Goal: Task Accomplishment & Management: Manage account settings

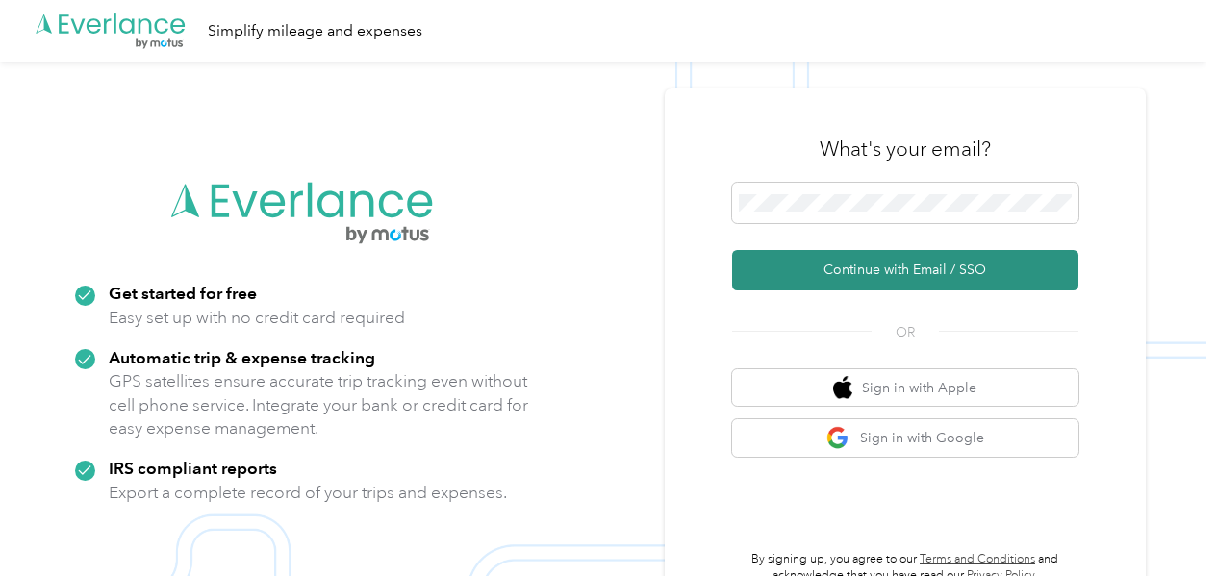
click at [882, 276] on button "Continue with Email / SSO" at bounding box center [905, 270] width 346 height 40
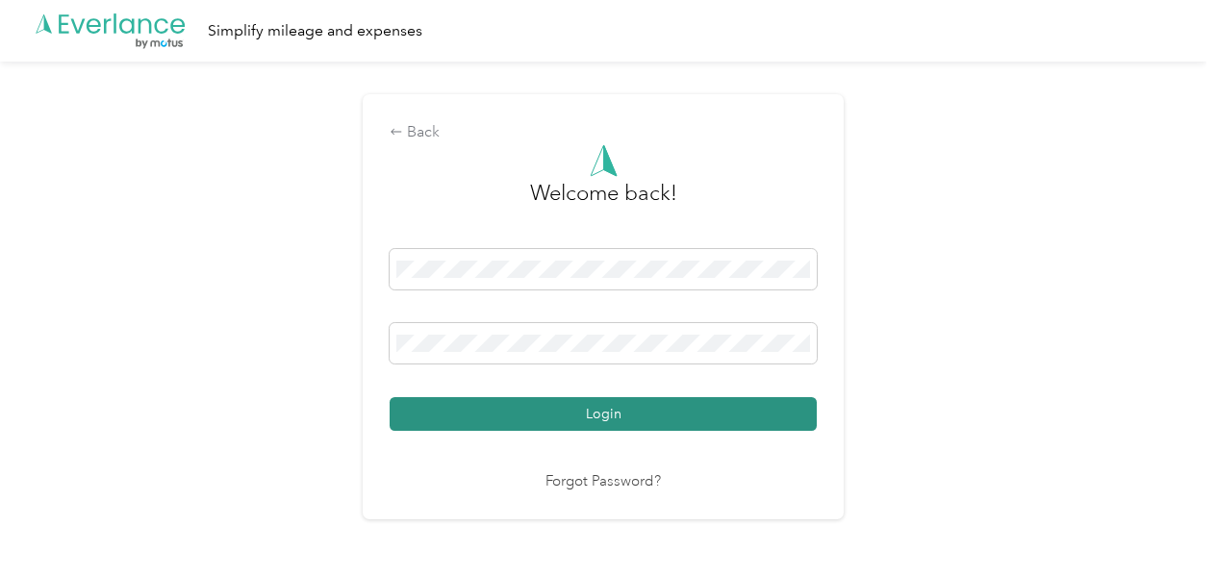
click at [593, 408] on button "Login" at bounding box center [603, 414] width 427 height 34
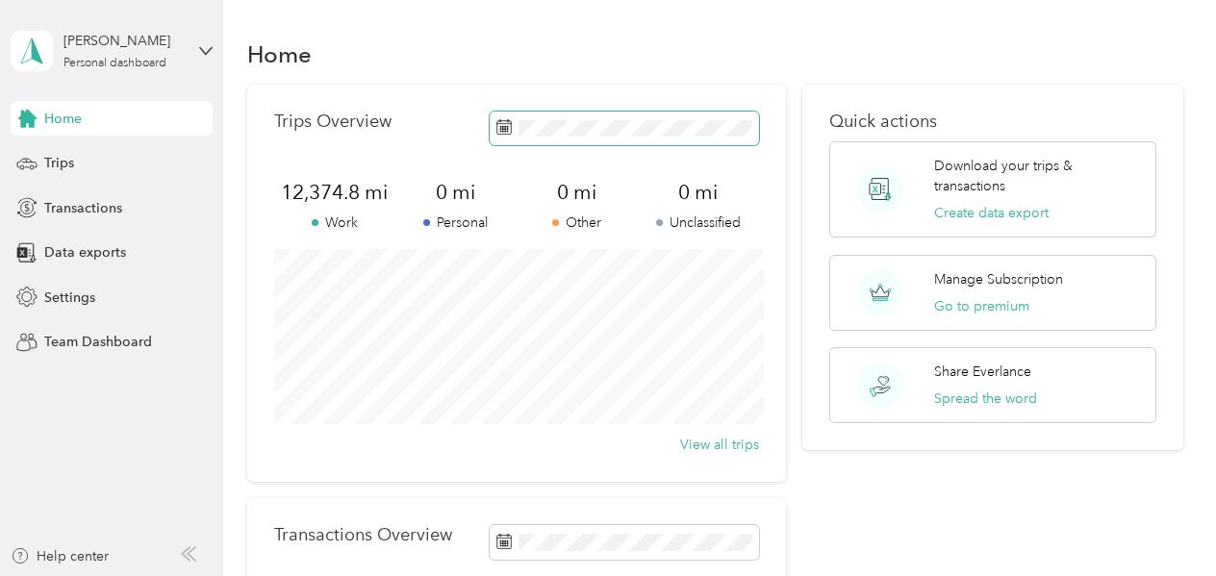
click at [512, 126] on icon at bounding box center [503, 126] width 15 height 15
click at [282, 245] on div "Trips Overview 15,532.4 mi Work 0 mi Personal 0 mi Other 0 mi Unclassified View…" at bounding box center [516, 283] width 539 height 397
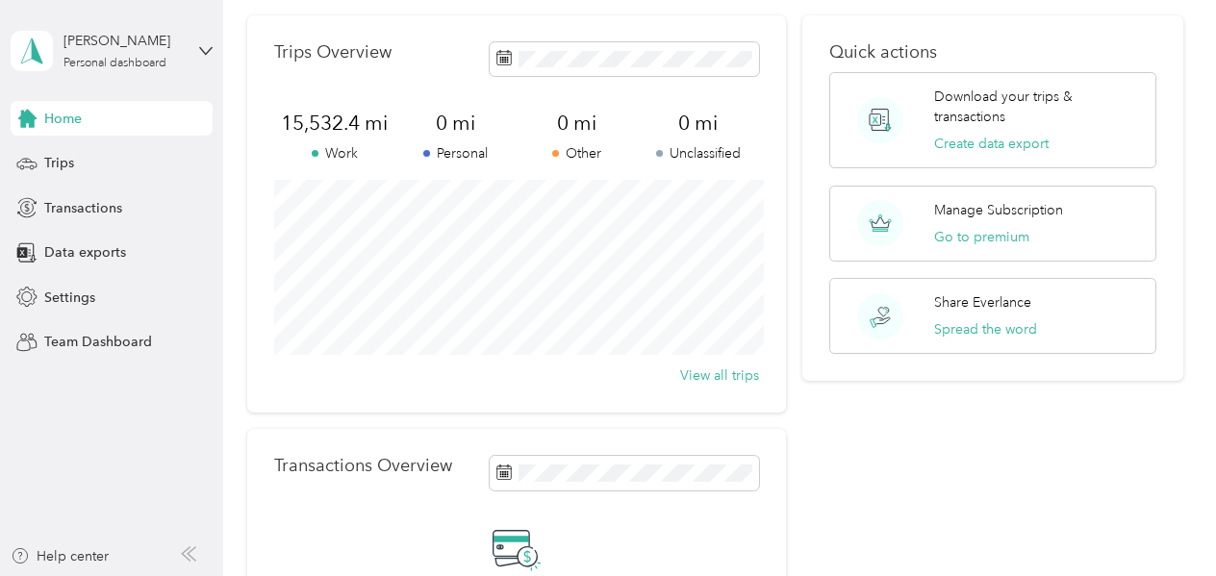
scroll to position [65, 0]
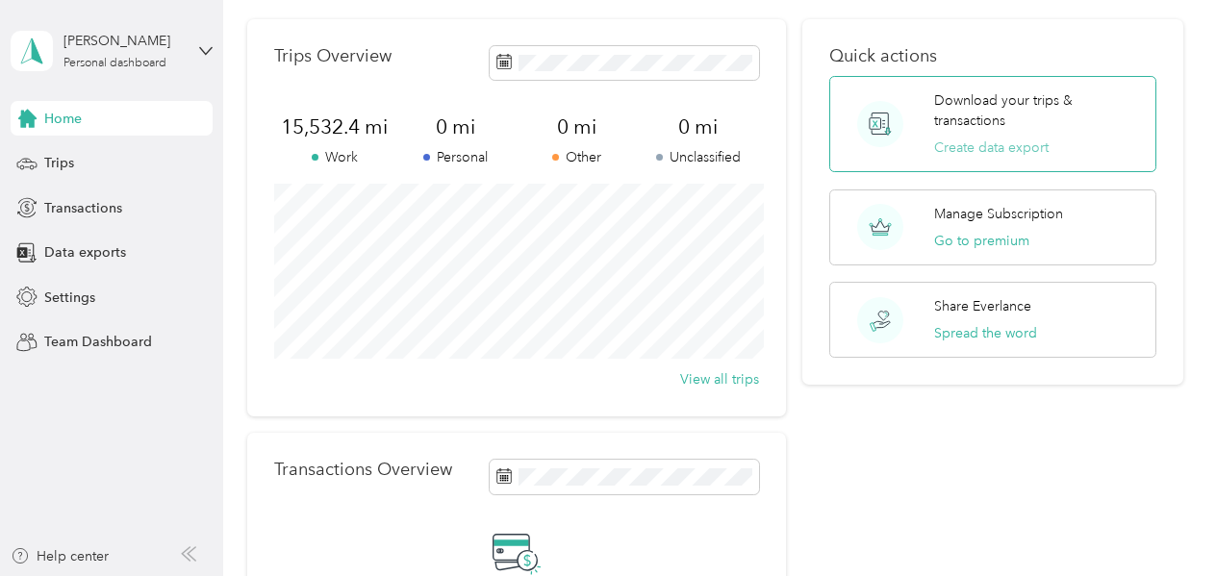
click at [970, 141] on button "Create data export" at bounding box center [991, 148] width 114 height 20
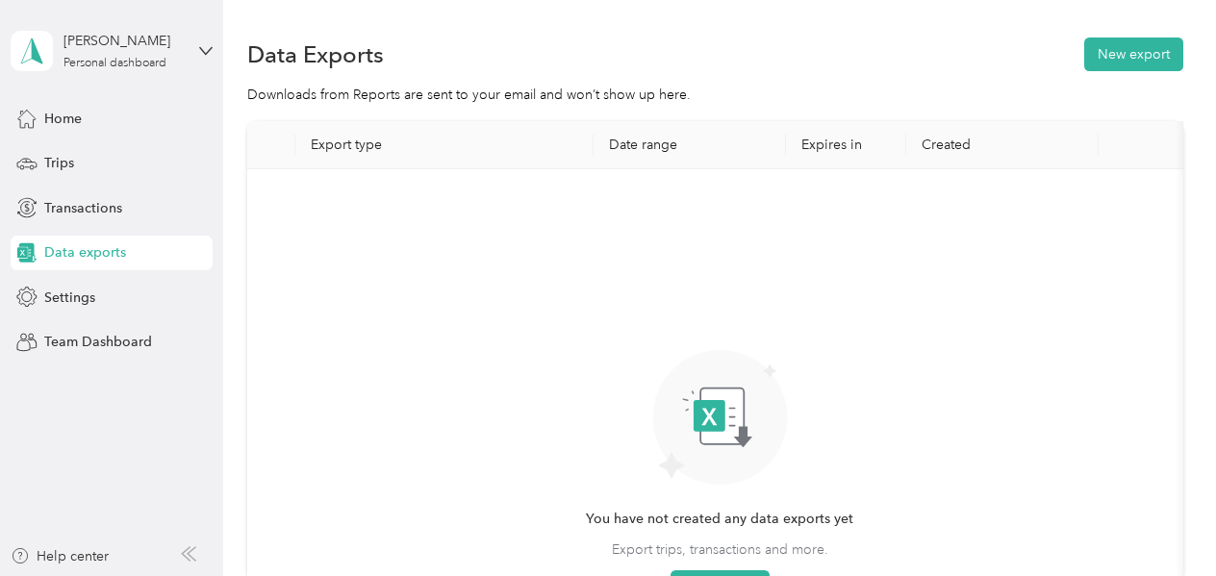
scroll to position [249, 0]
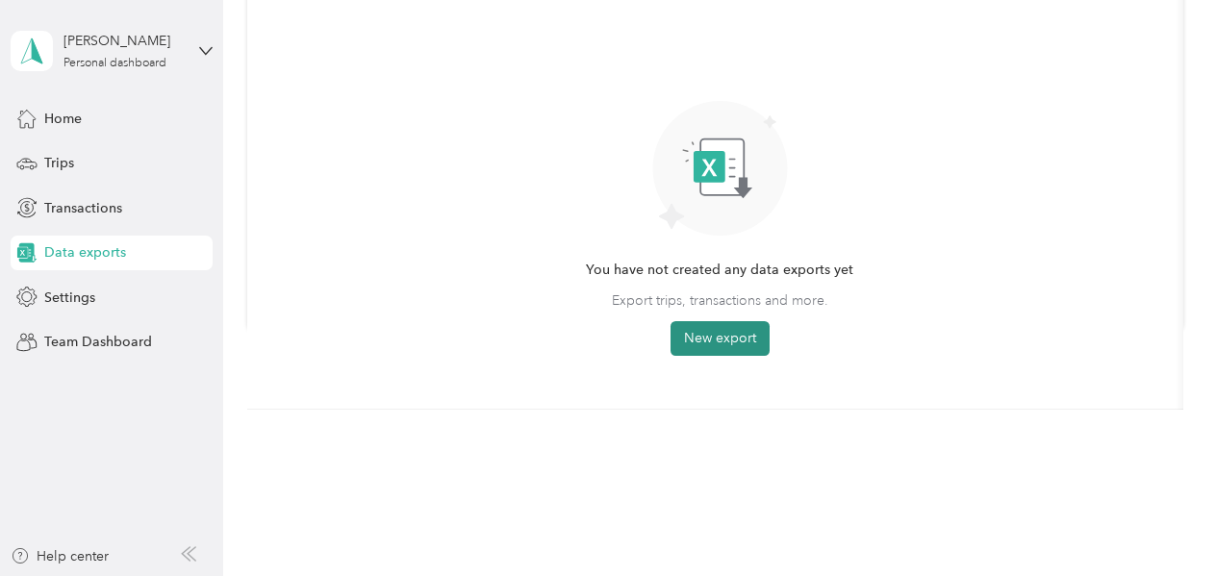
click at [706, 333] on button "New export" at bounding box center [719, 338] width 99 height 35
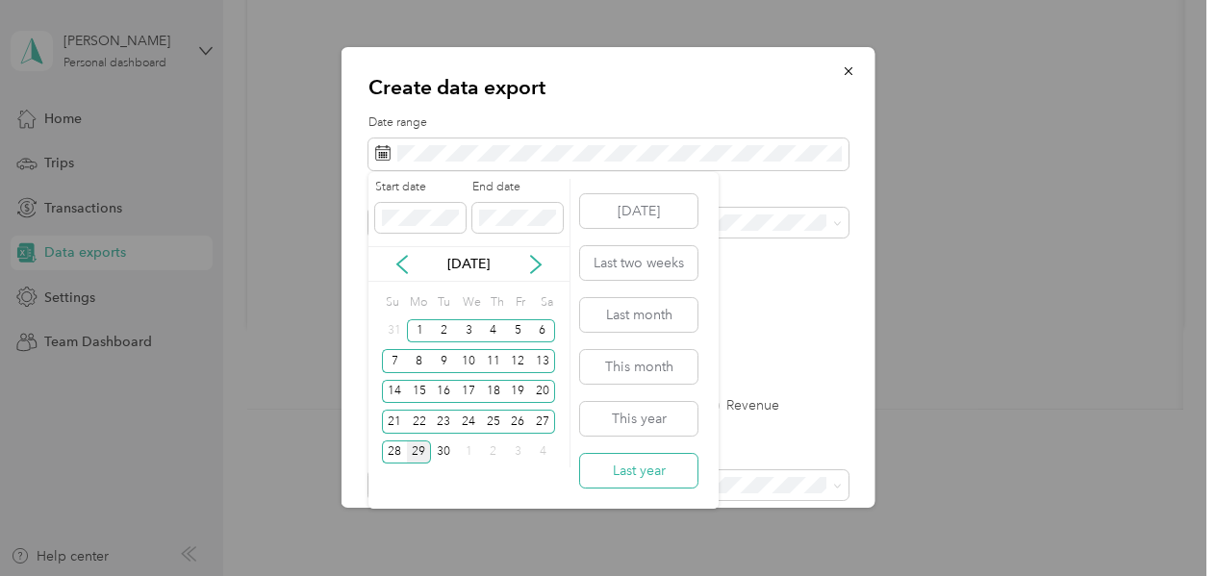
click at [633, 462] on button "Last year" at bounding box center [638, 471] width 117 height 34
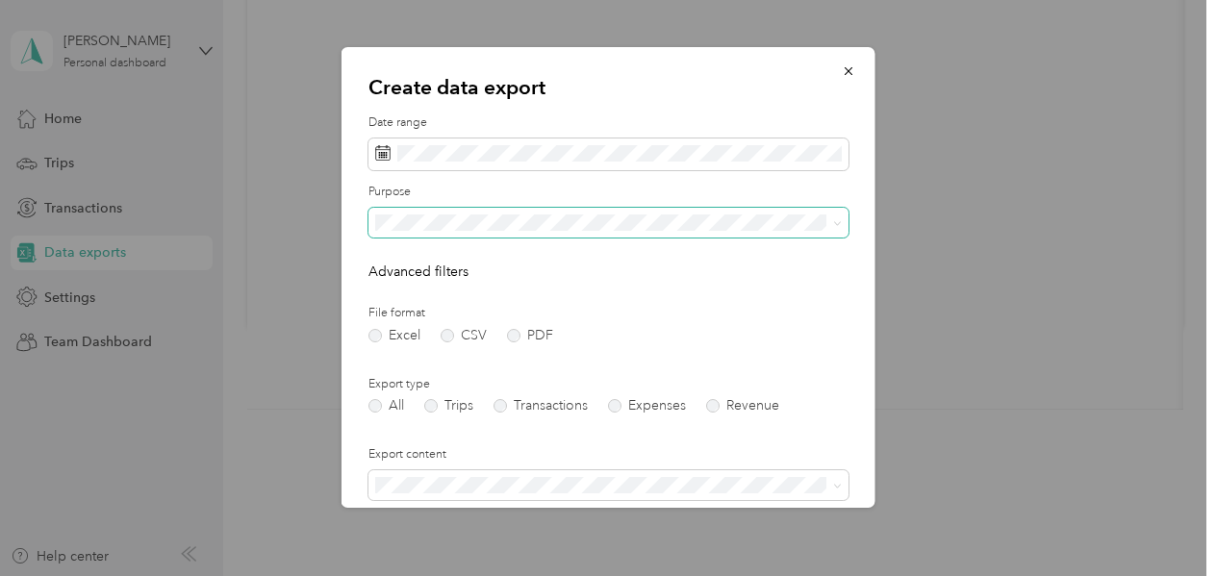
click at [462, 233] on span at bounding box center [608, 223] width 480 height 31
click at [390, 233] on span at bounding box center [608, 223] width 480 height 31
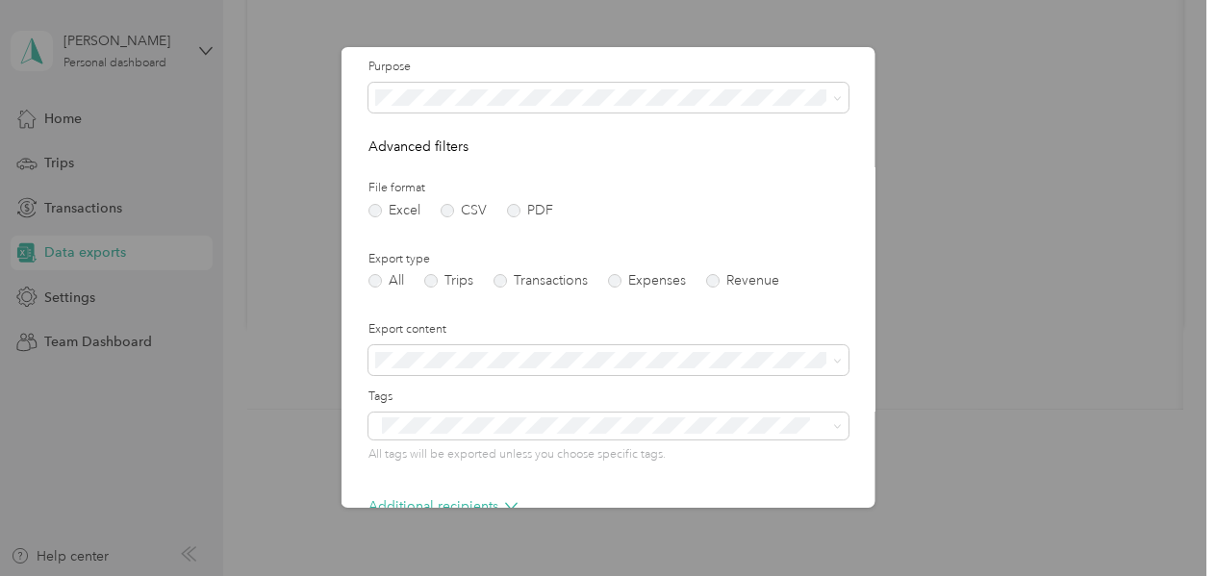
scroll to position [140, 0]
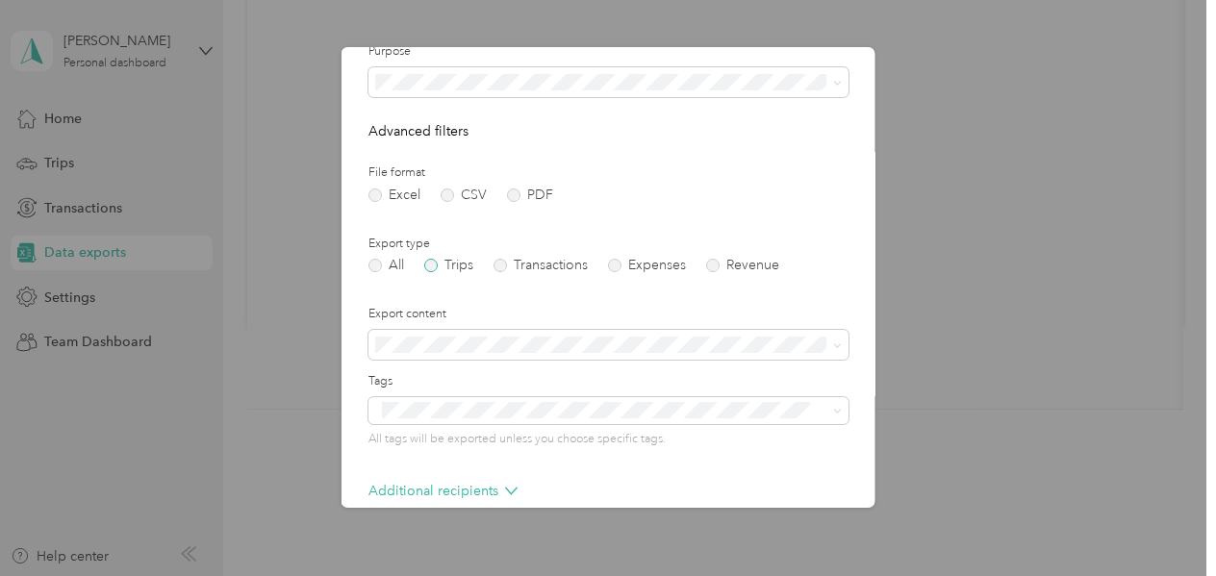
click at [435, 268] on label "Trips" at bounding box center [448, 265] width 49 height 13
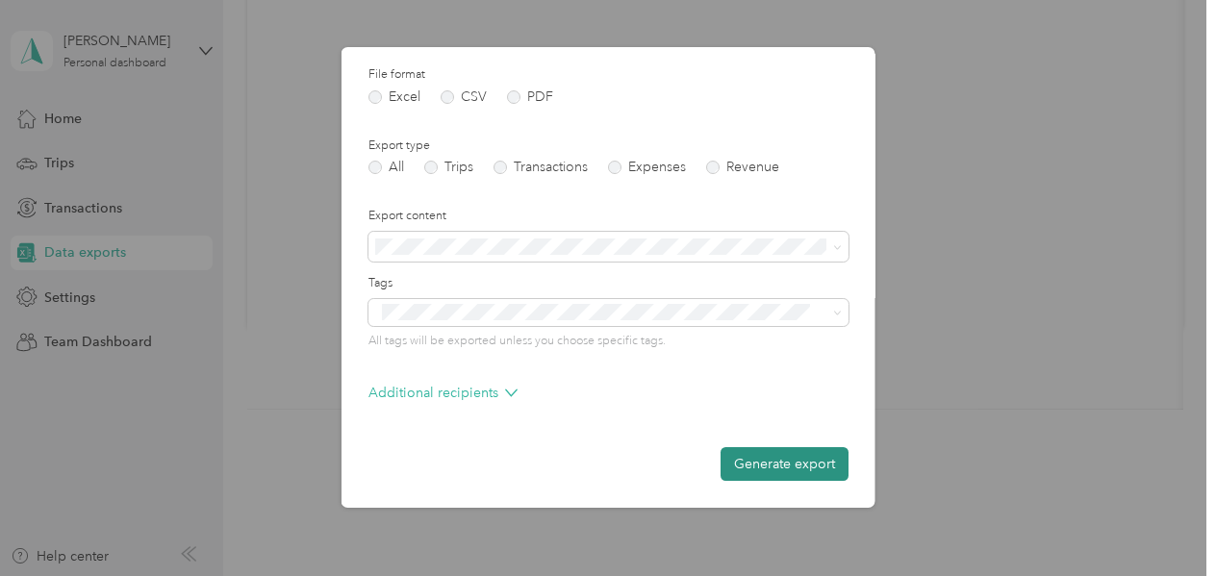
click at [768, 467] on button "Generate export" at bounding box center [784, 464] width 128 height 34
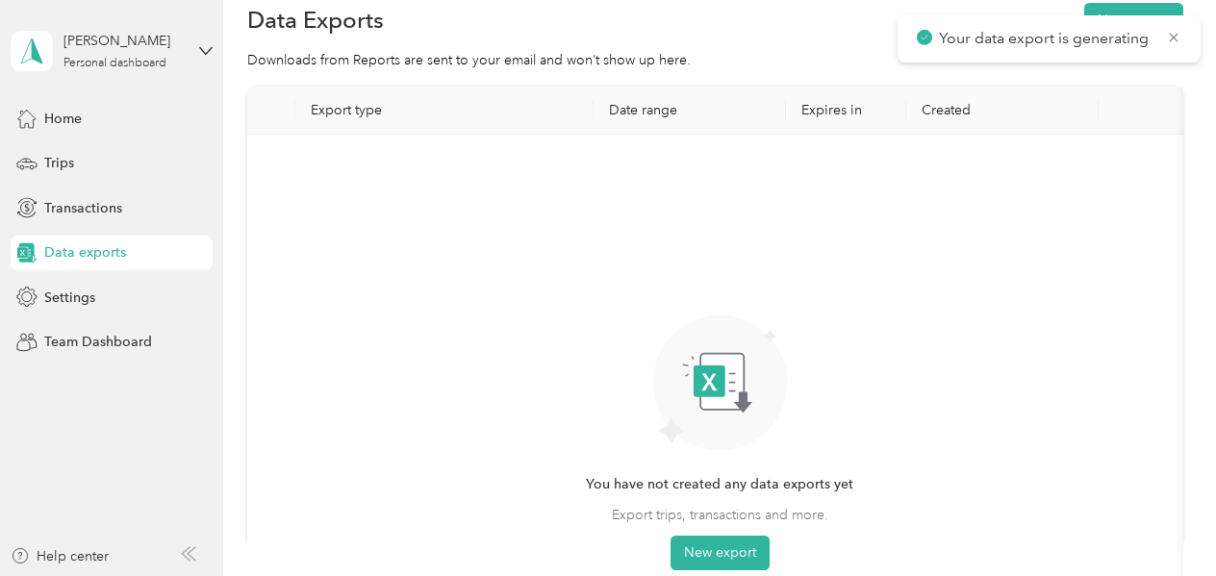
scroll to position [0, 0]
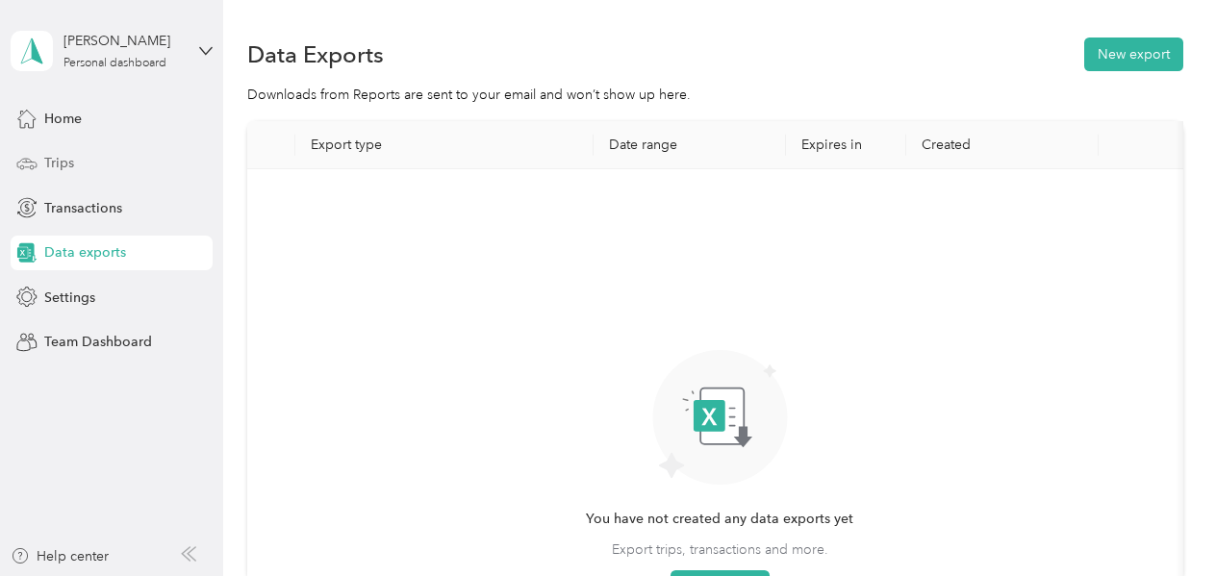
click at [65, 168] on span "Trips" at bounding box center [59, 163] width 30 height 20
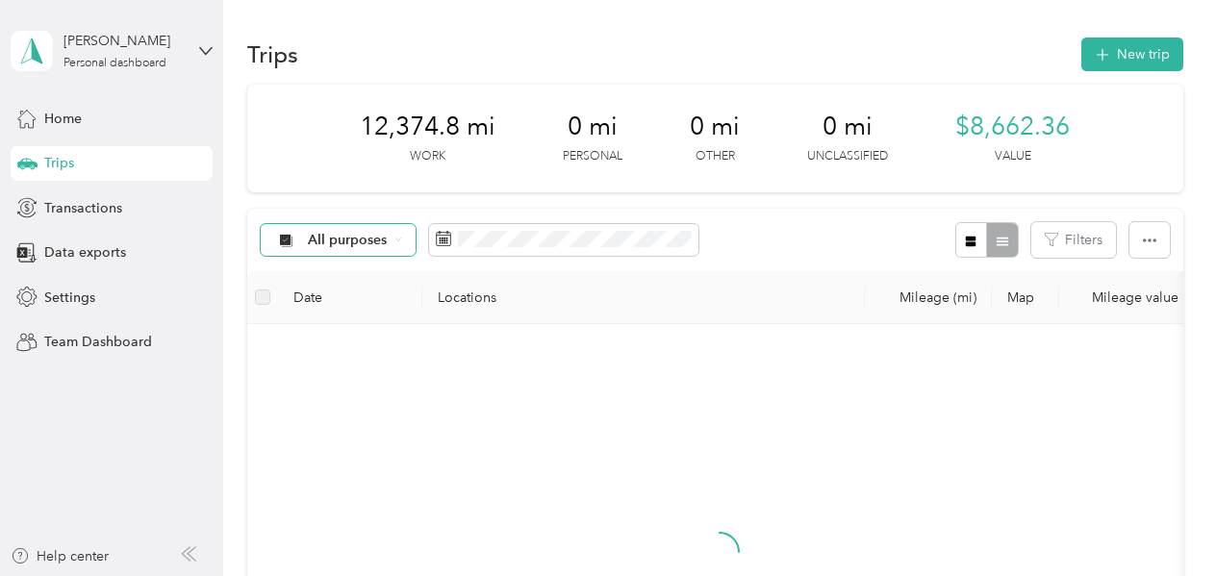
click at [373, 239] on span "All purposes" at bounding box center [348, 240] width 80 height 13
click at [328, 369] on span "Personal" at bounding box center [354, 375] width 93 height 20
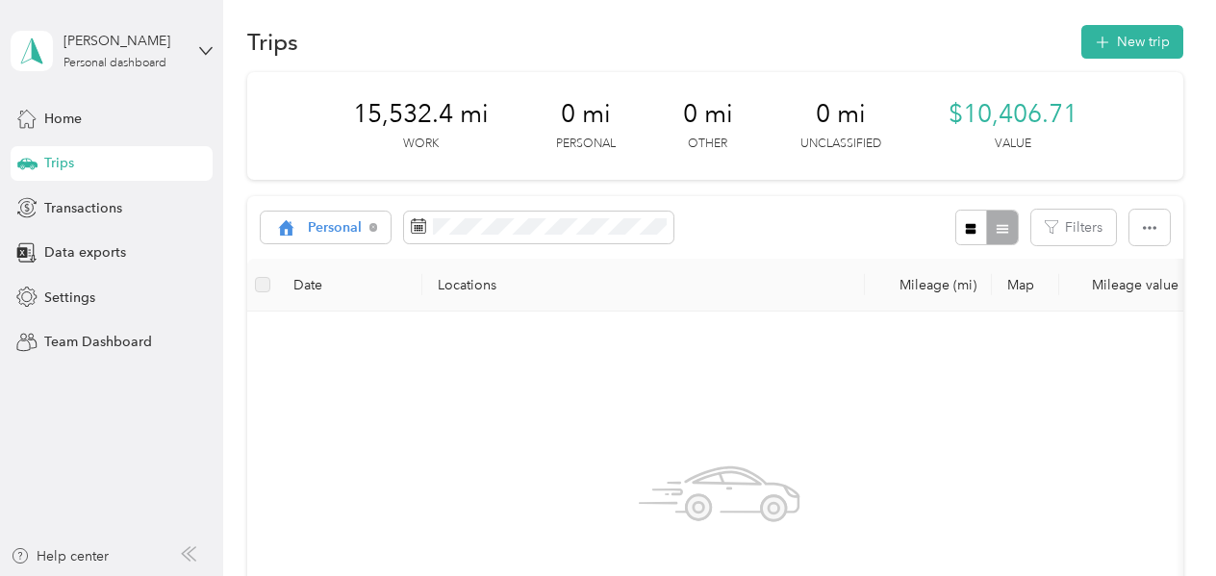
scroll to position [15, 0]
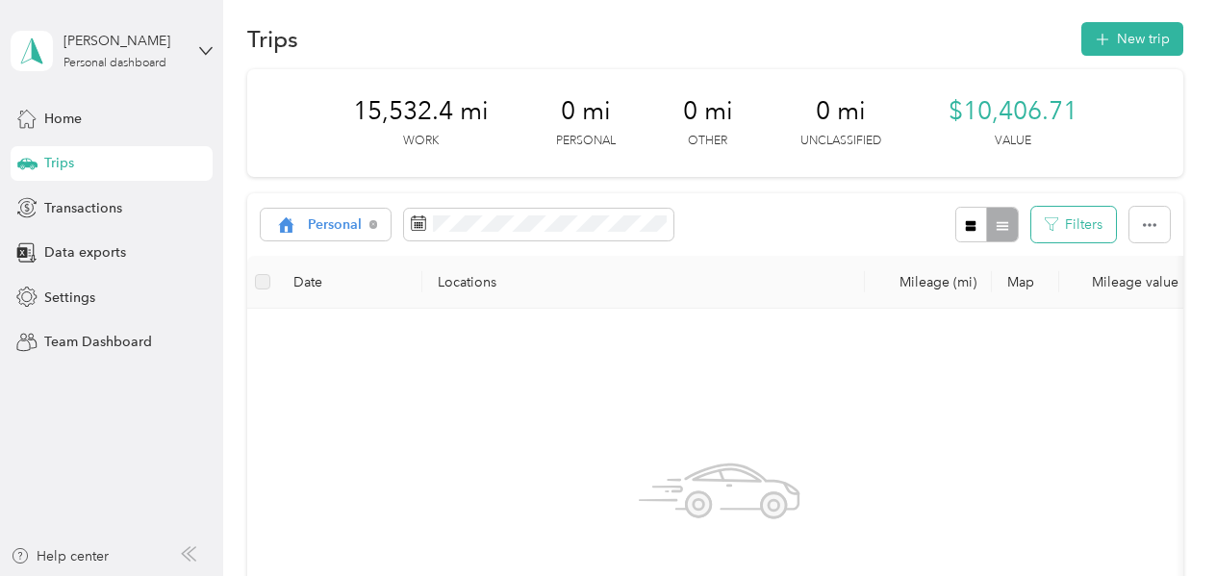
click at [1073, 229] on button "Filters" at bounding box center [1073, 225] width 85 height 36
click at [817, 389] on div "No trips match this filter. Clear filters" at bounding box center [720, 553] width 915 height 458
click at [333, 224] on span "Personal" at bounding box center [335, 224] width 55 height 13
click at [325, 330] on li "Work" at bounding box center [331, 327] width 140 height 34
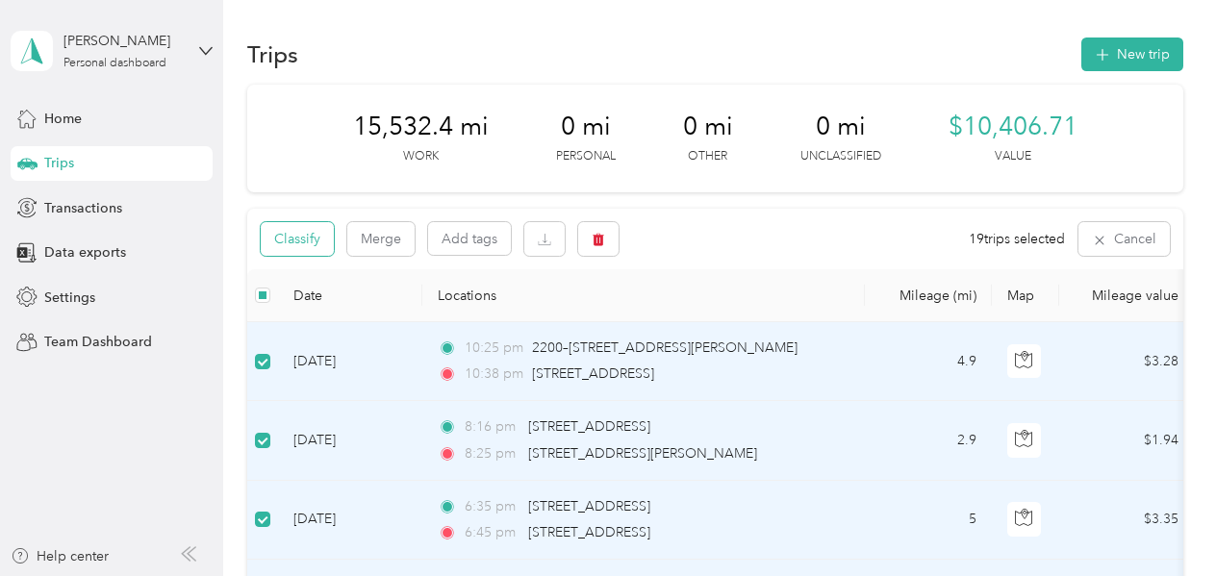
click at [298, 233] on button "Classify" at bounding box center [297, 239] width 73 height 34
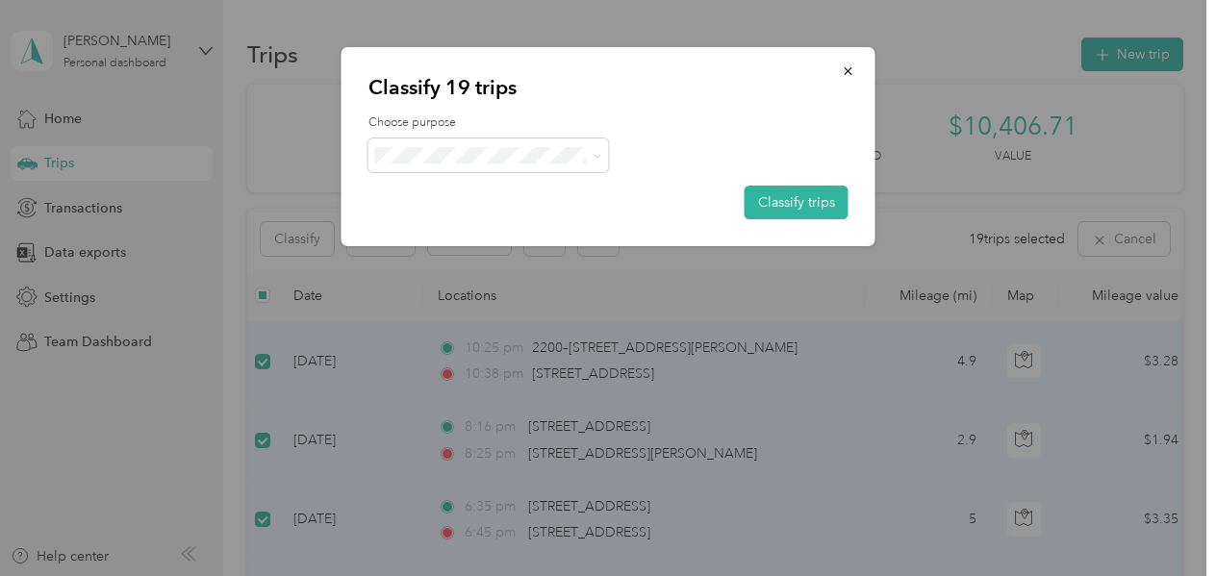
click at [426, 220] on span "Personal" at bounding box center [504, 221] width 179 height 20
click at [798, 199] on button "Classify trips" at bounding box center [796, 203] width 104 height 34
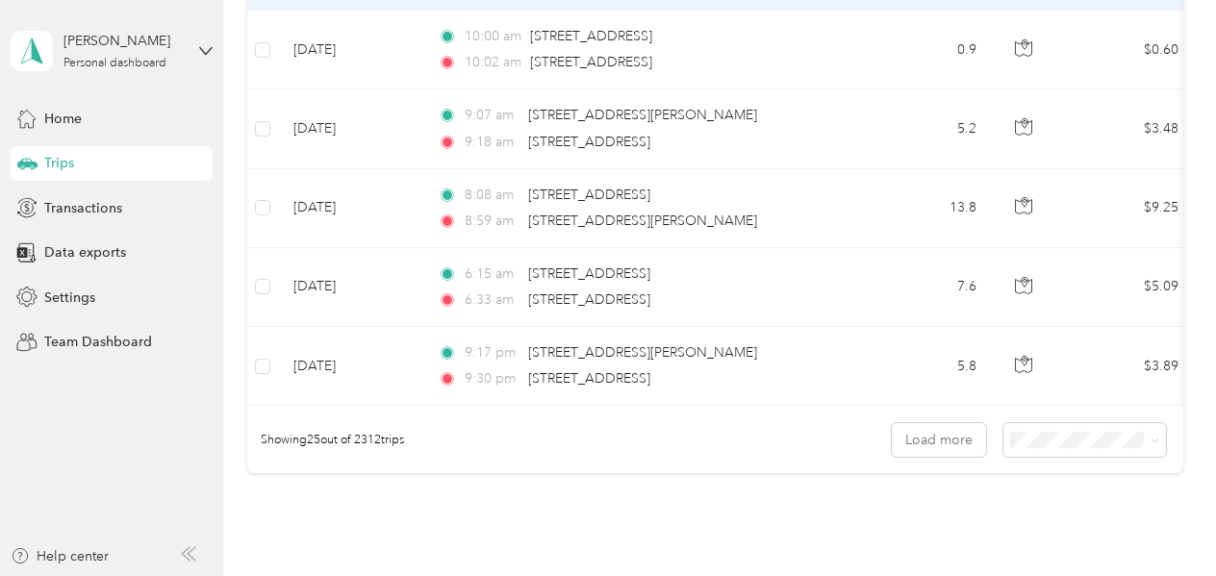
scroll to position [1898, 0]
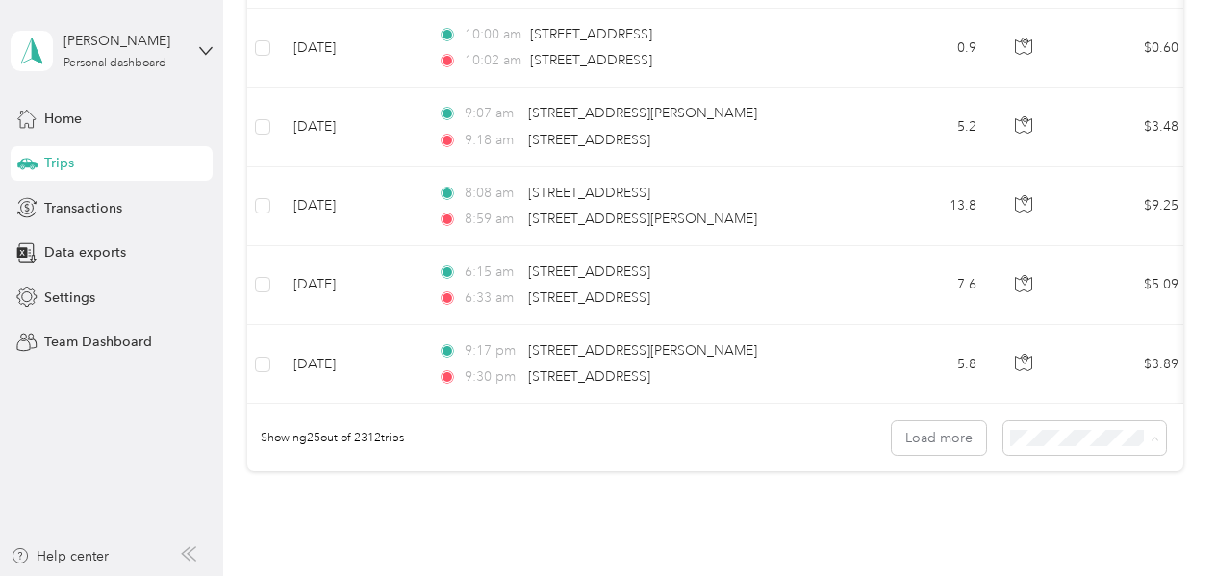
click at [1062, 535] on span "100 per load" at bounding box center [1065, 541] width 79 height 16
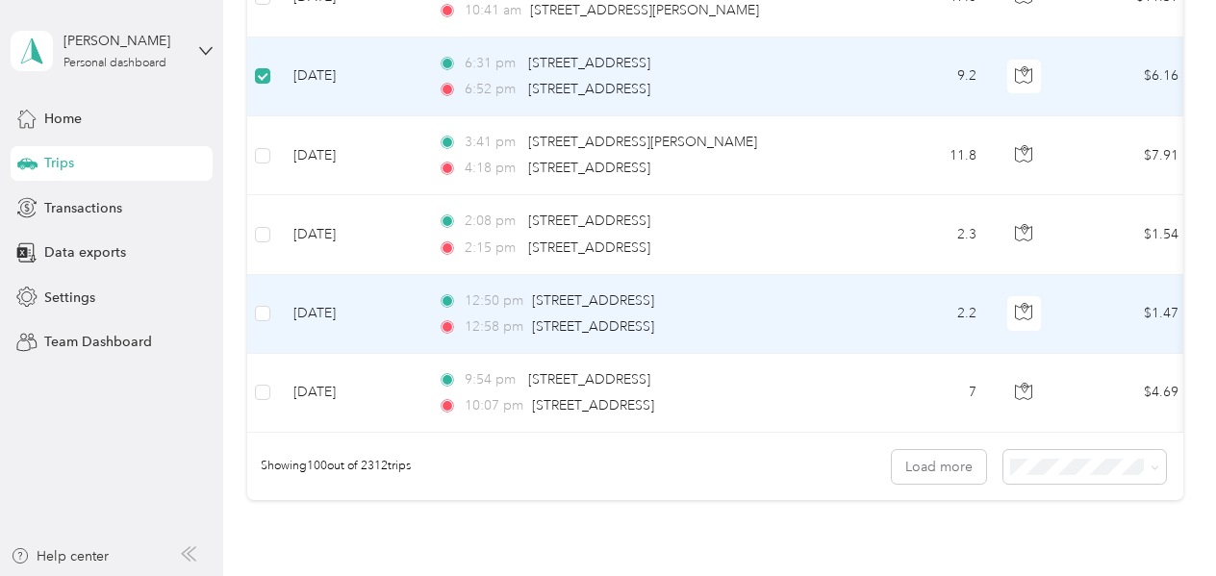
scroll to position [7808, 0]
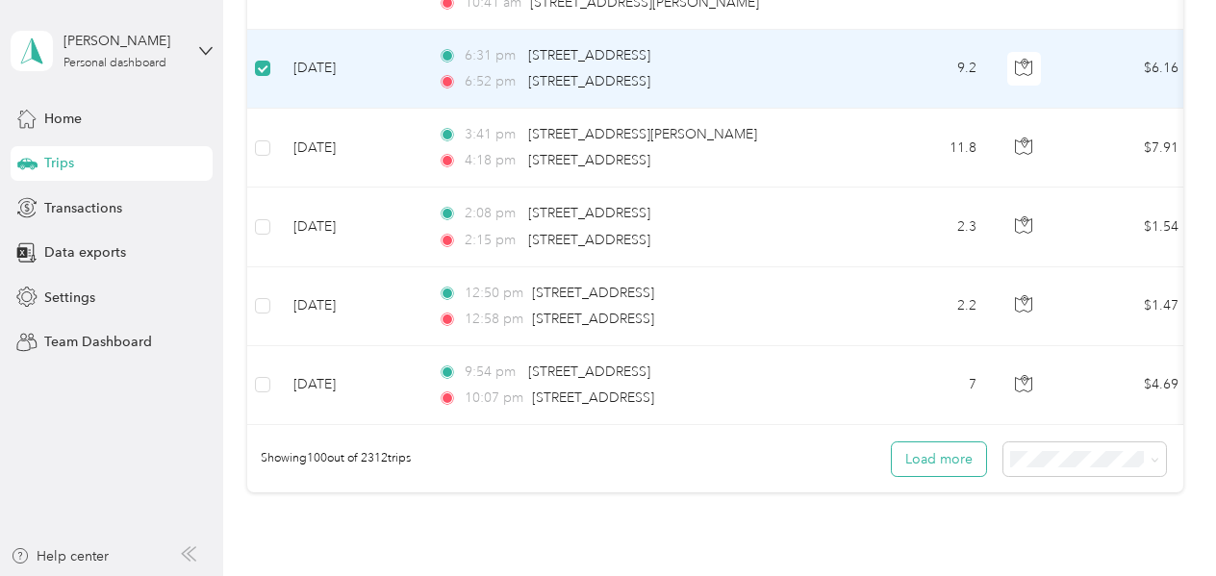
click at [928, 448] on button "Load more" at bounding box center [939, 459] width 94 height 34
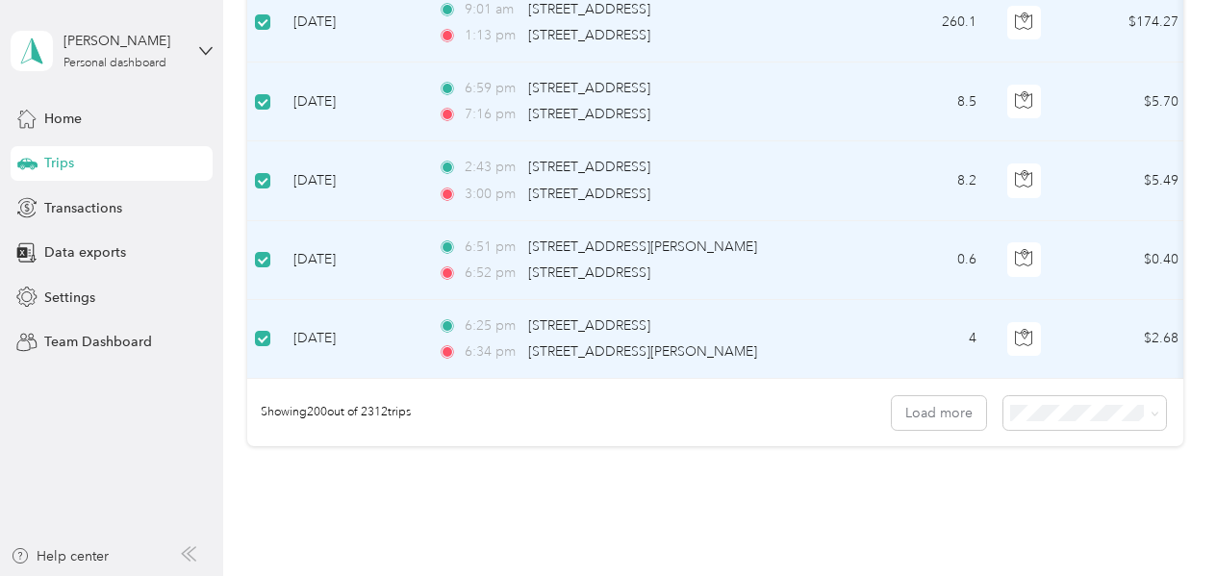
scroll to position [15766, 0]
click at [921, 412] on button "Load more" at bounding box center [939, 412] width 94 height 34
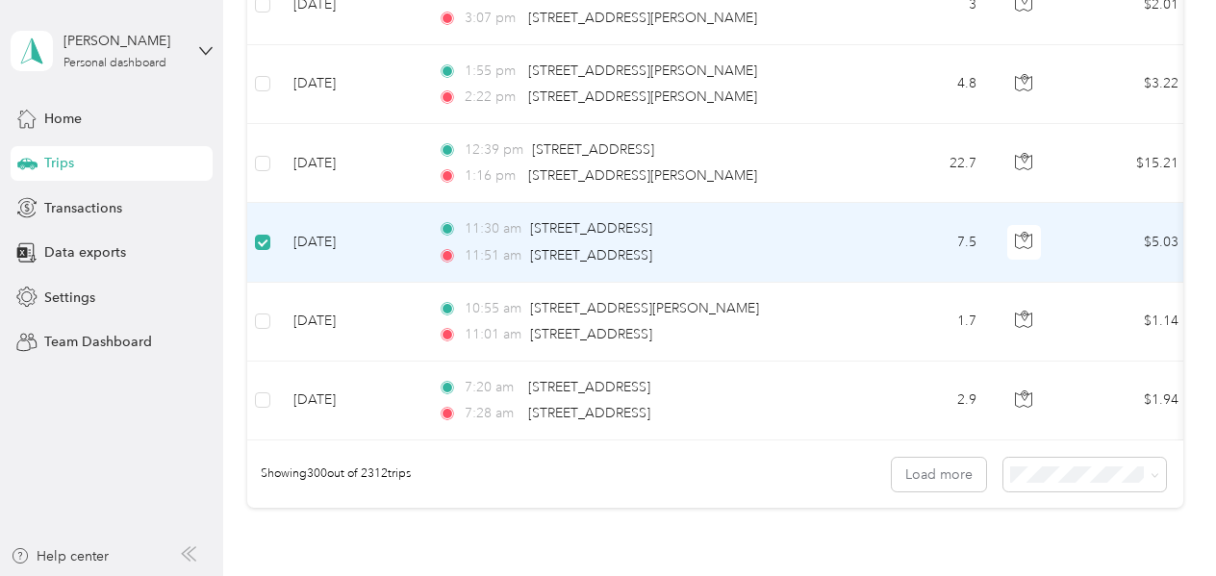
scroll to position [23615, 0]
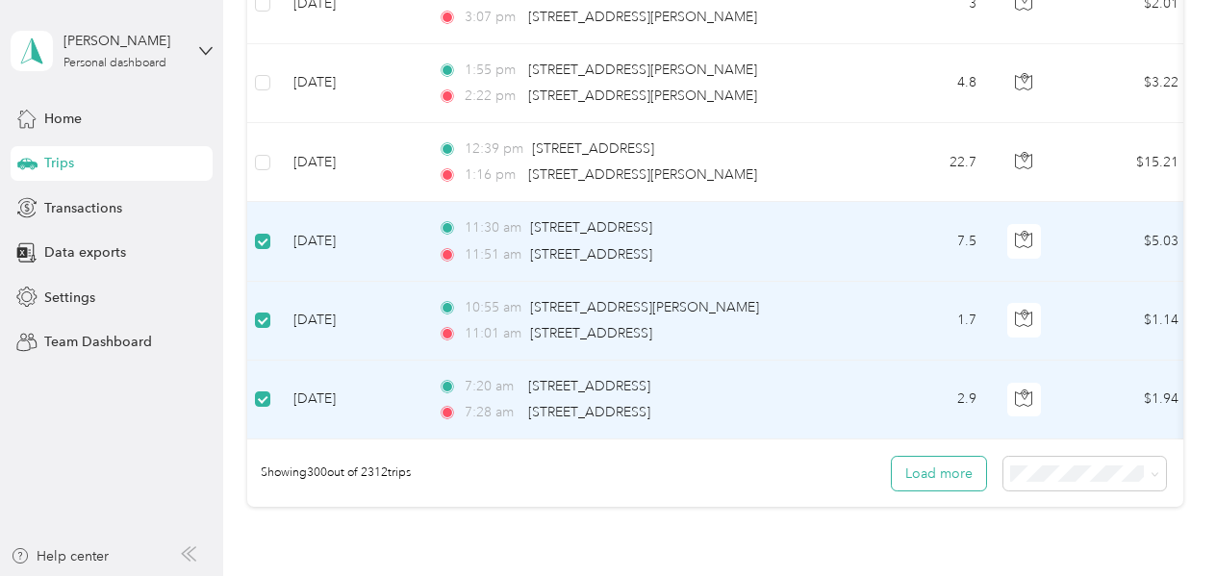
click at [919, 468] on button "Load more" at bounding box center [939, 474] width 94 height 34
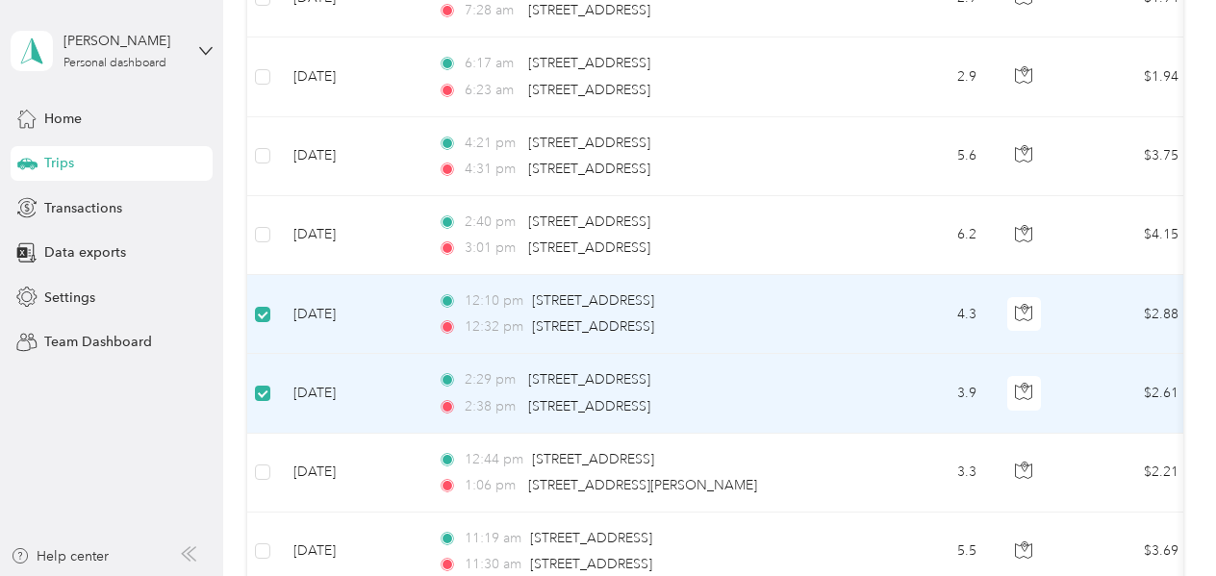
scroll to position [31491, 0]
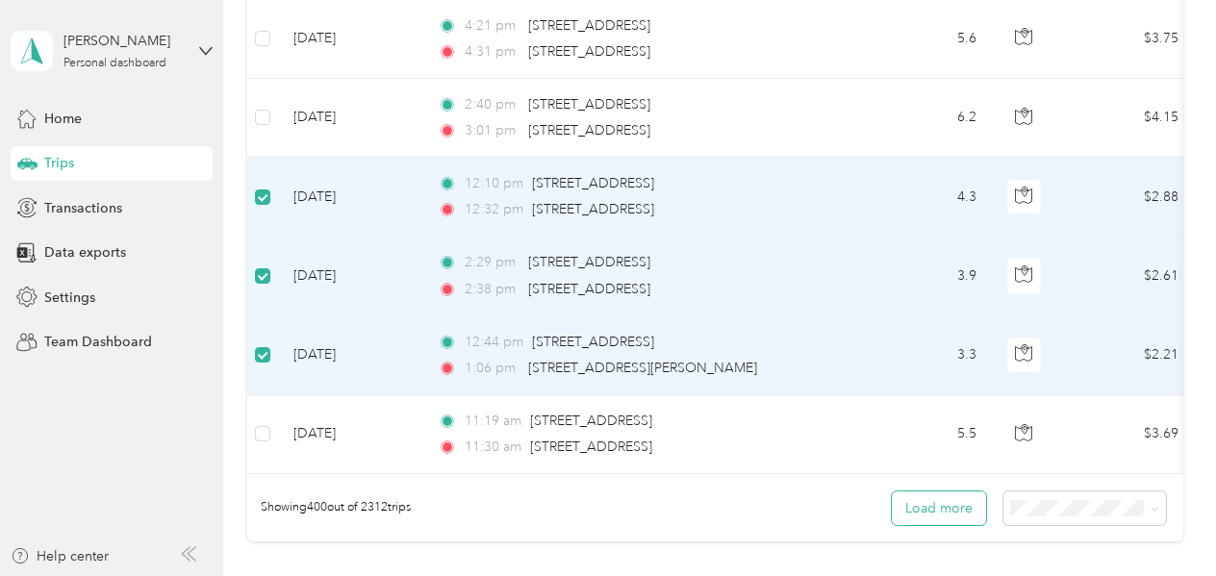
click at [952, 505] on button "Load more" at bounding box center [939, 508] width 94 height 34
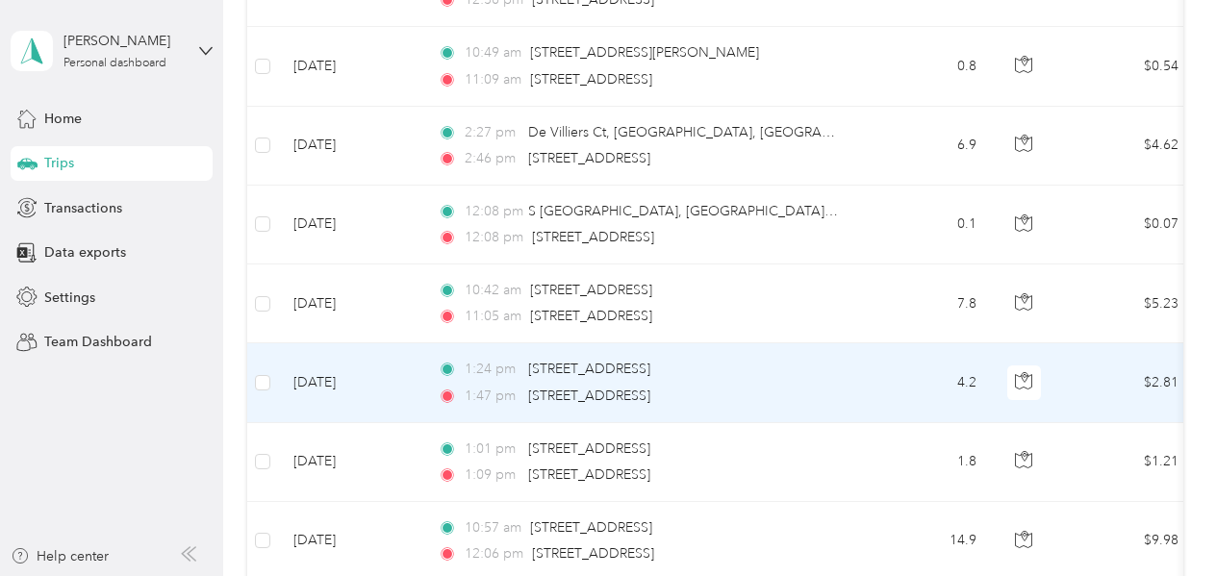
scroll to position [39420, 0]
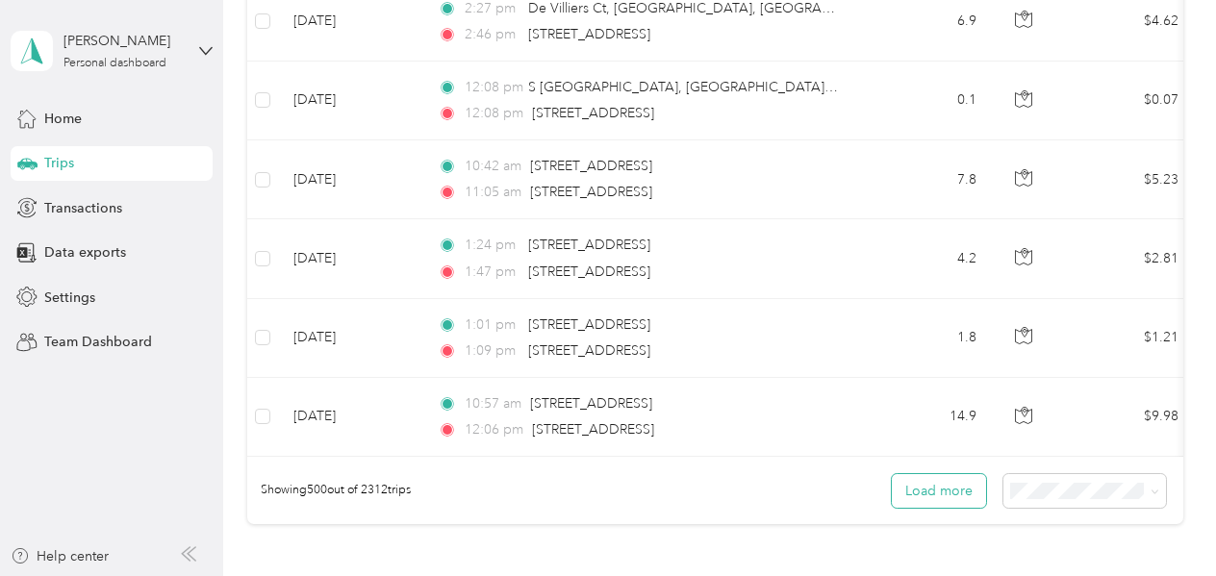
click at [961, 489] on button "Load more" at bounding box center [939, 491] width 94 height 34
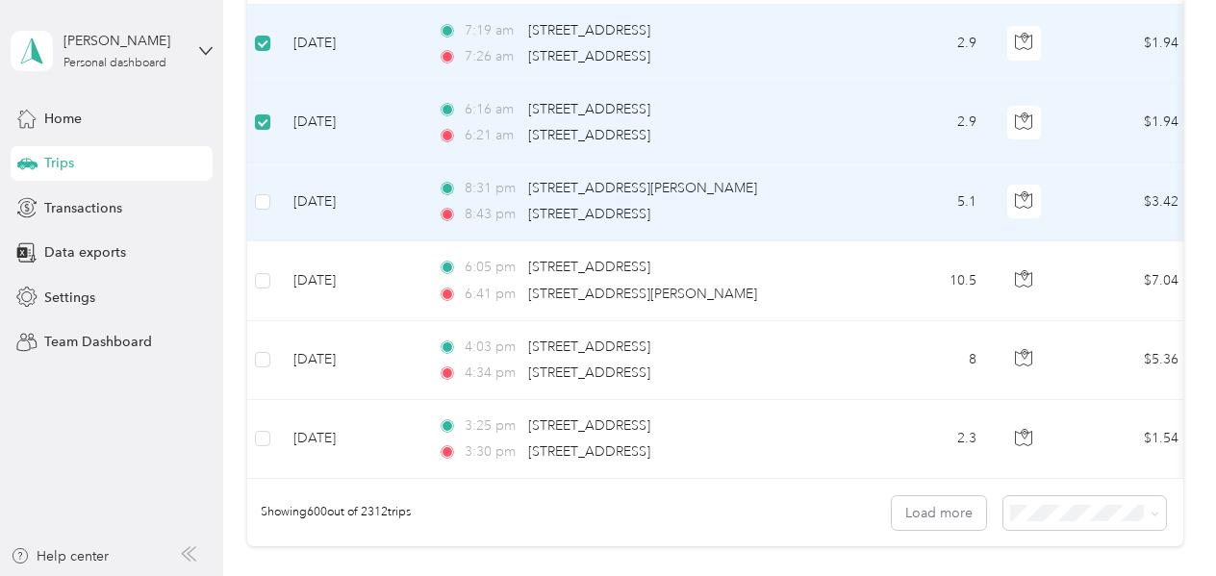
scroll to position [47309, 0]
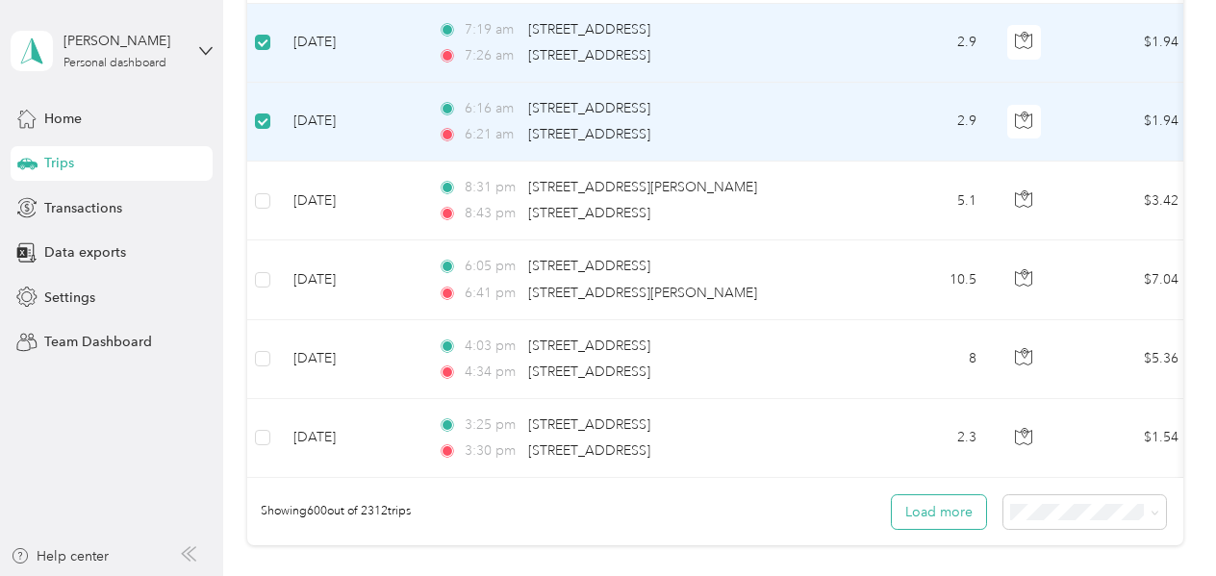
click at [930, 507] on button "Load more" at bounding box center [939, 512] width 94 height 34
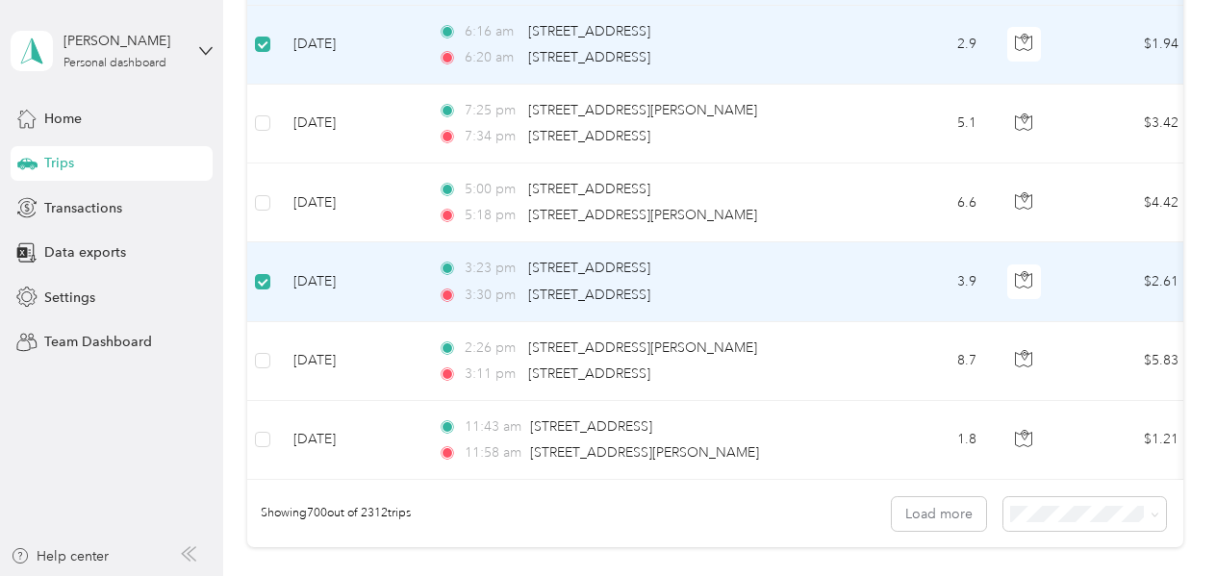
scroll to position [55222, 0]
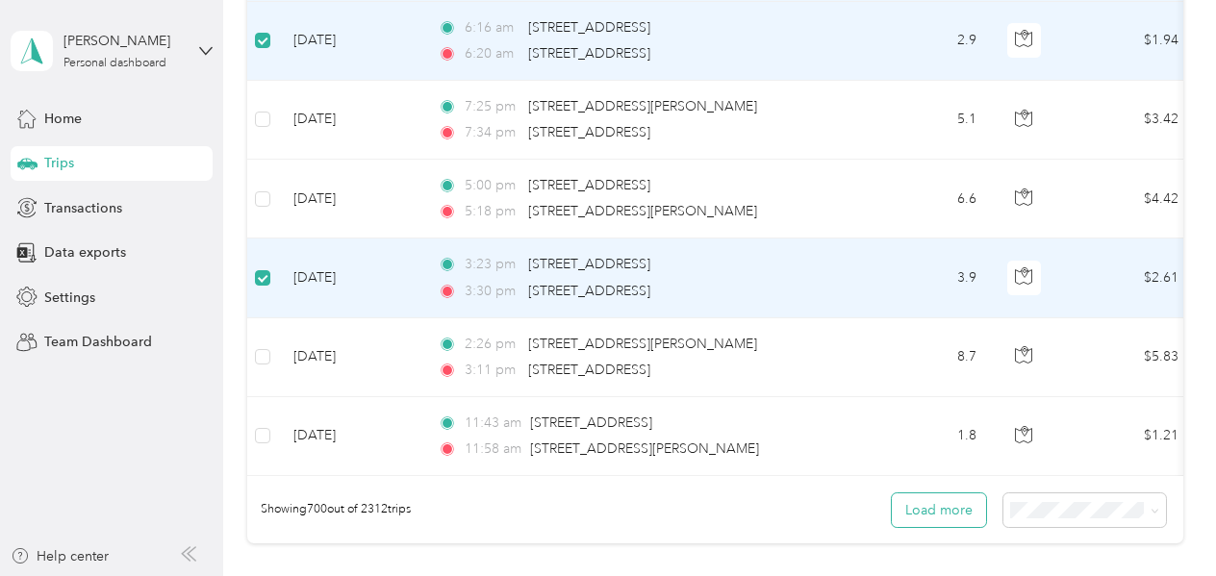
click at [916, 504] on button "Load more" at bounding box center [939, 510] width 94 height 34
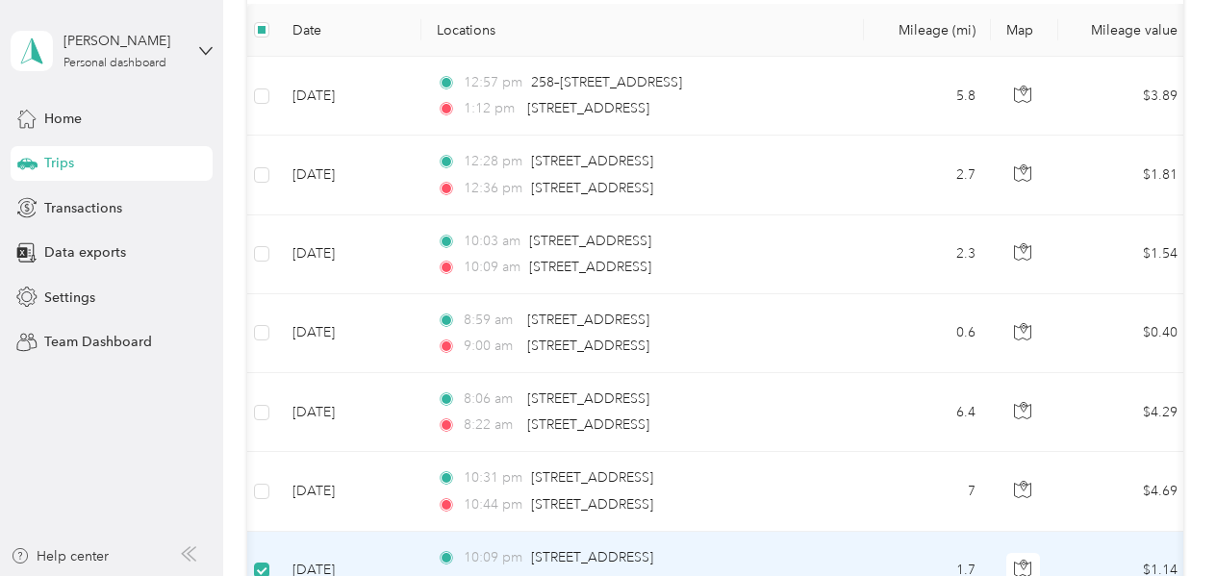
scroll to position [0, 0]
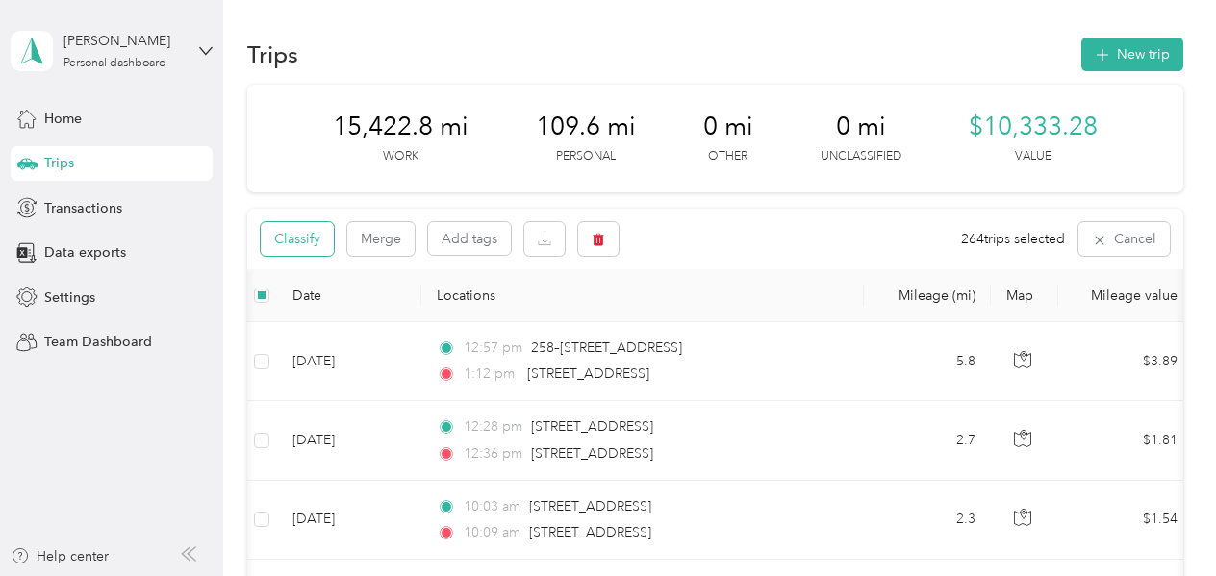
click at [305, 238] on button "Classify" at bounding box center [297, 239] width 73 height 34
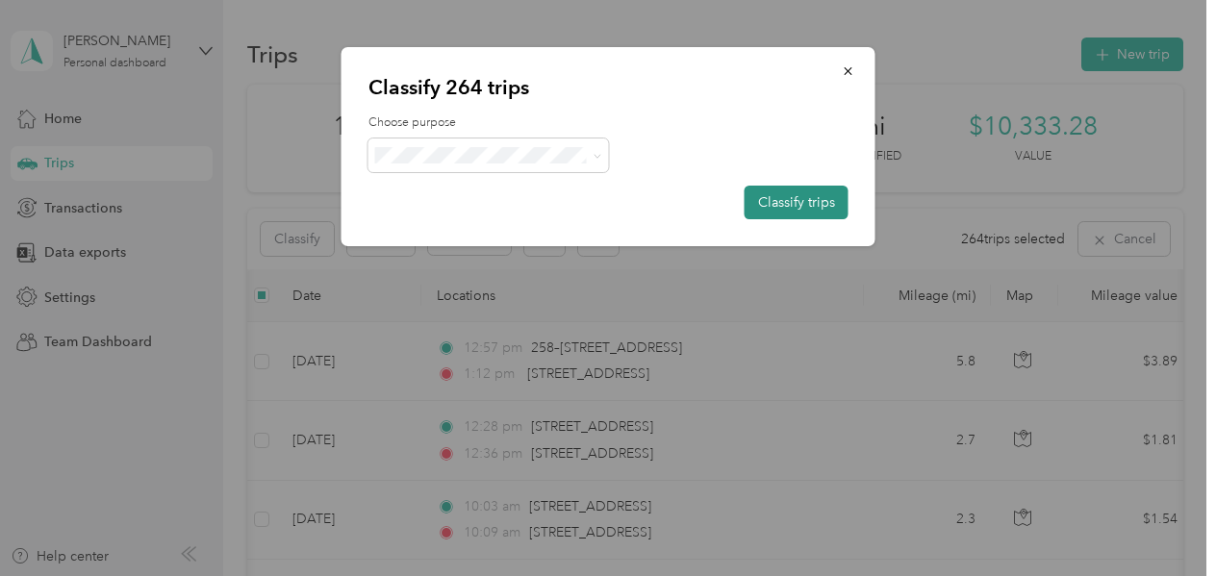
click at [798, 200] on button "Classify trips" at bounding box center [796, 203] width 104 height 34
